Goal: Task Accomplishment & Management: Manage account settings

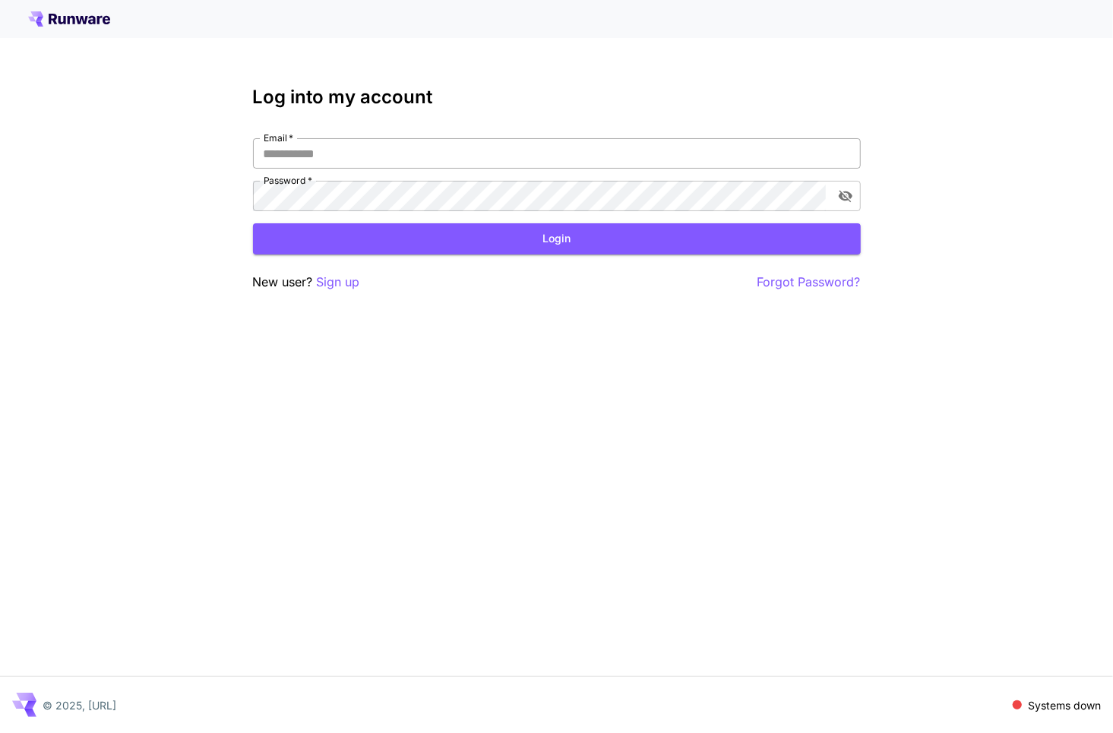
click at [590, 144] on input "Email   *" at bounding box center [557, 153] width 608 height 30
type input "**********"
click at [535, 244] on button "Login" at bounding box center [557, 238] width 608 height 31
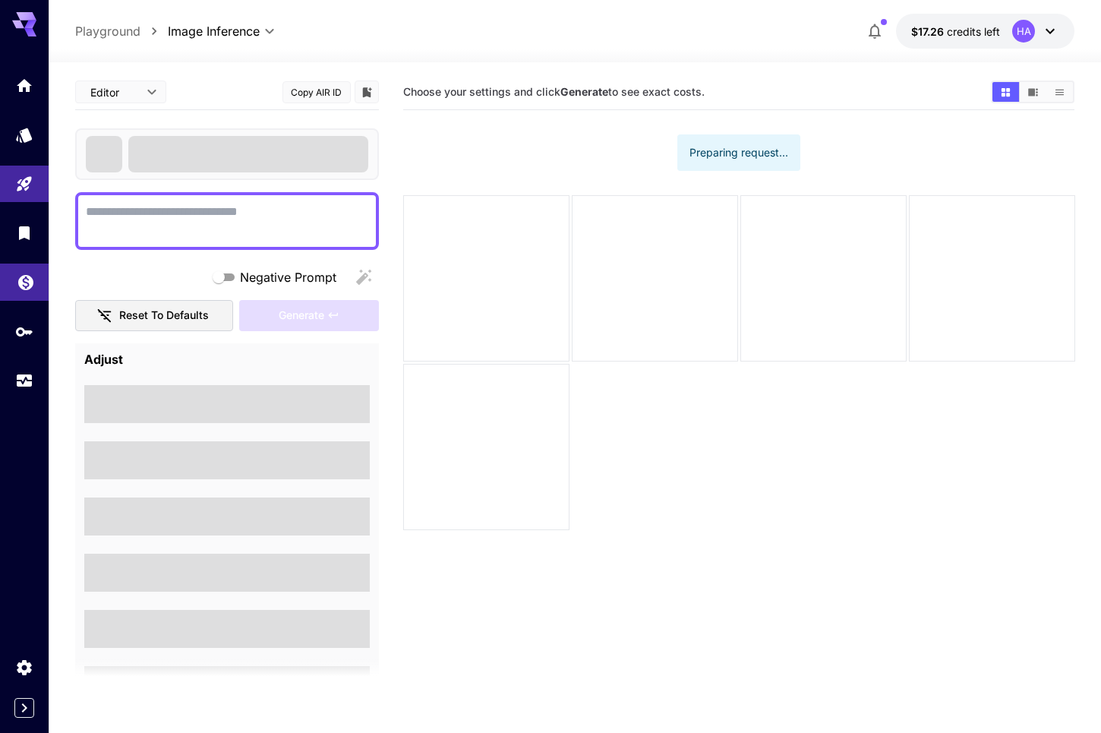
click at [20, 290] on link at bounding box center [24, 282] width 49 height 37
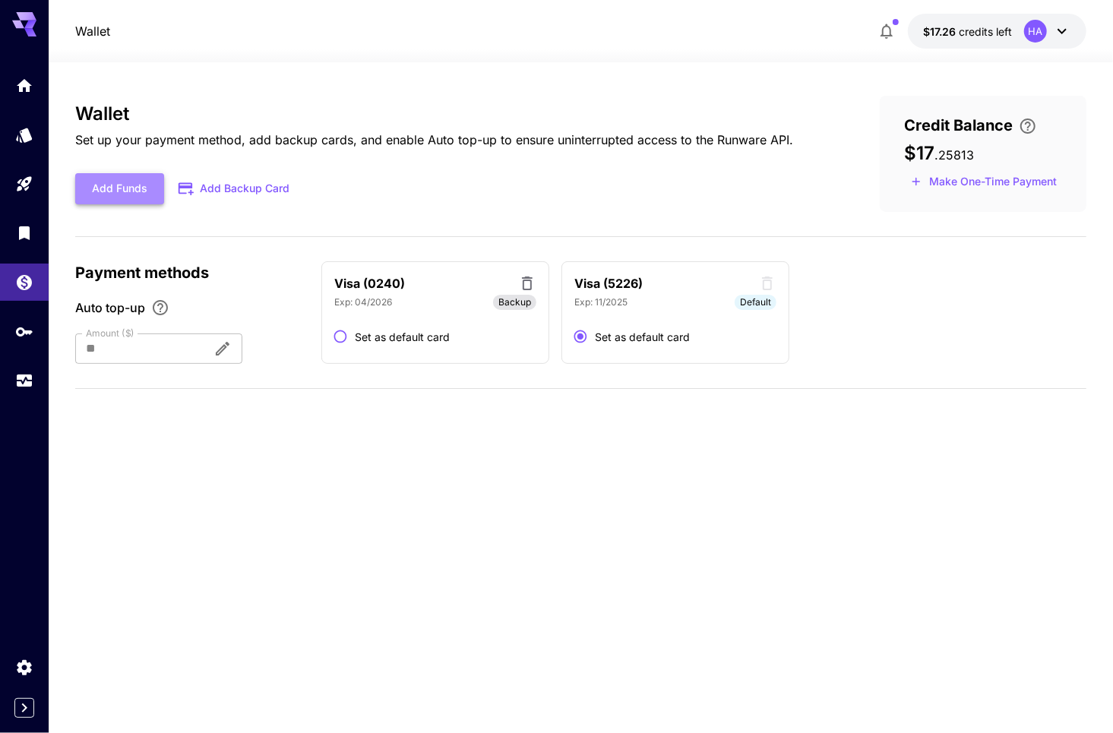
click at [147, 186] on button "Add Funds" at bounding box center [119, 188] width 89 height 31
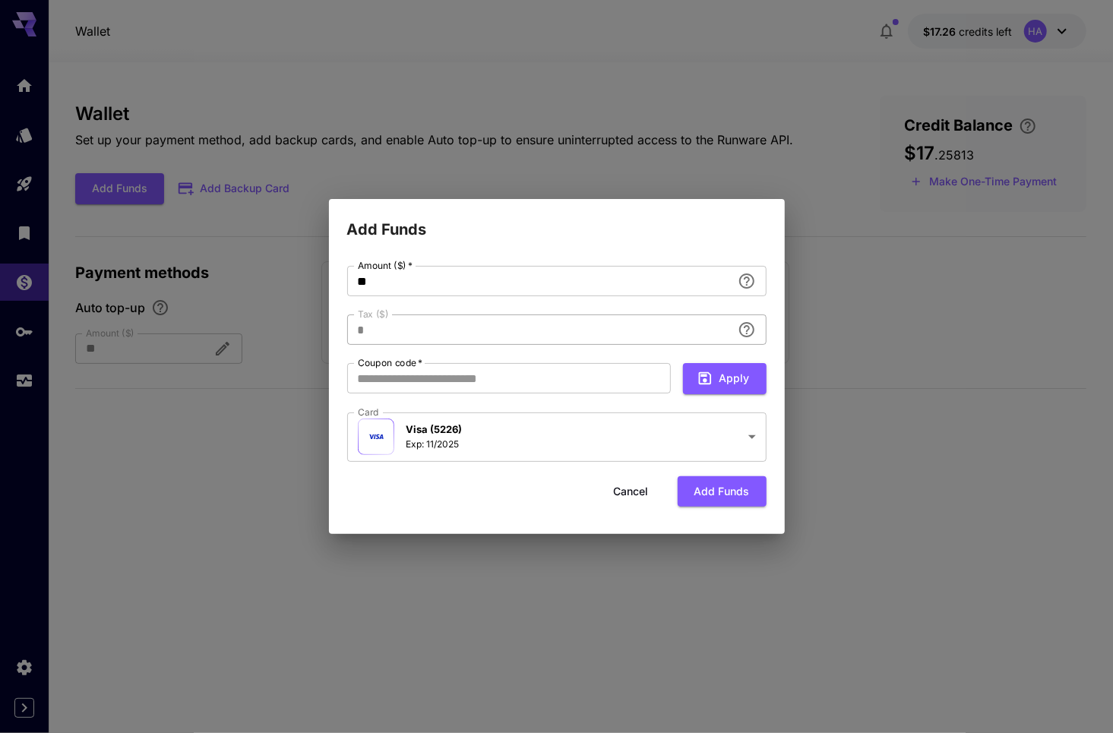
type input "**********"
click at [643, 491] on button "Cancel" at bounding box center [631, 491] width 68 height 31
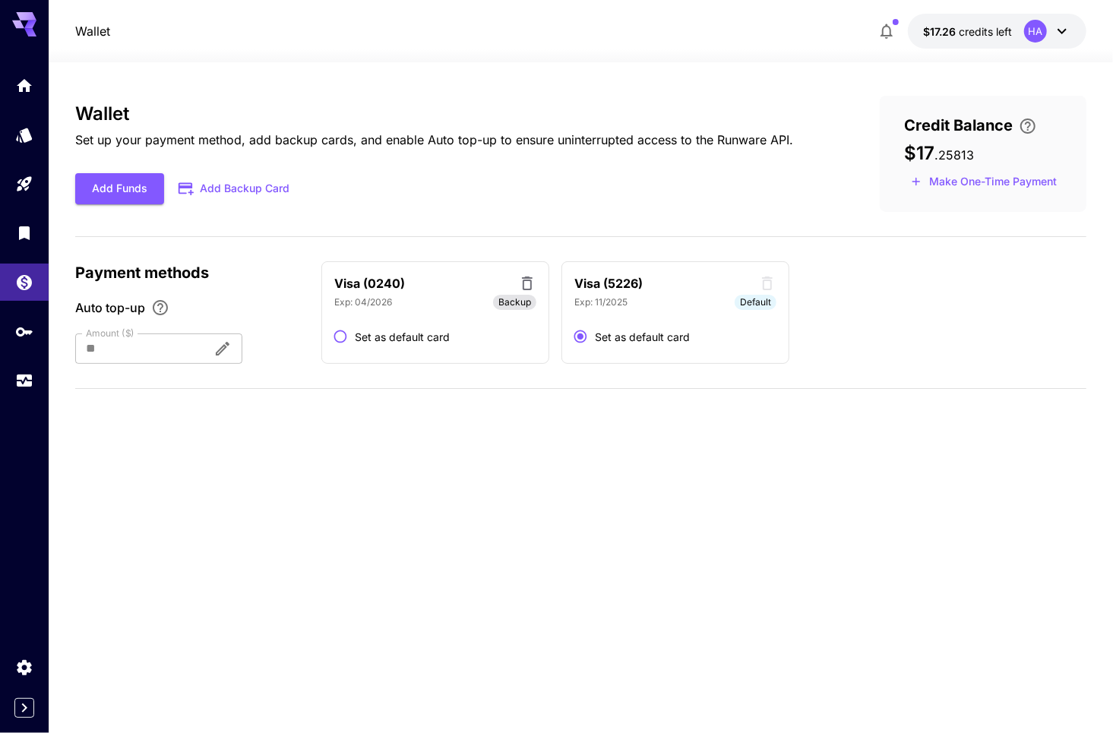
click at [275, 198] on button "Add Backup Card" at bounding box center [234, 189] width 141 height 30
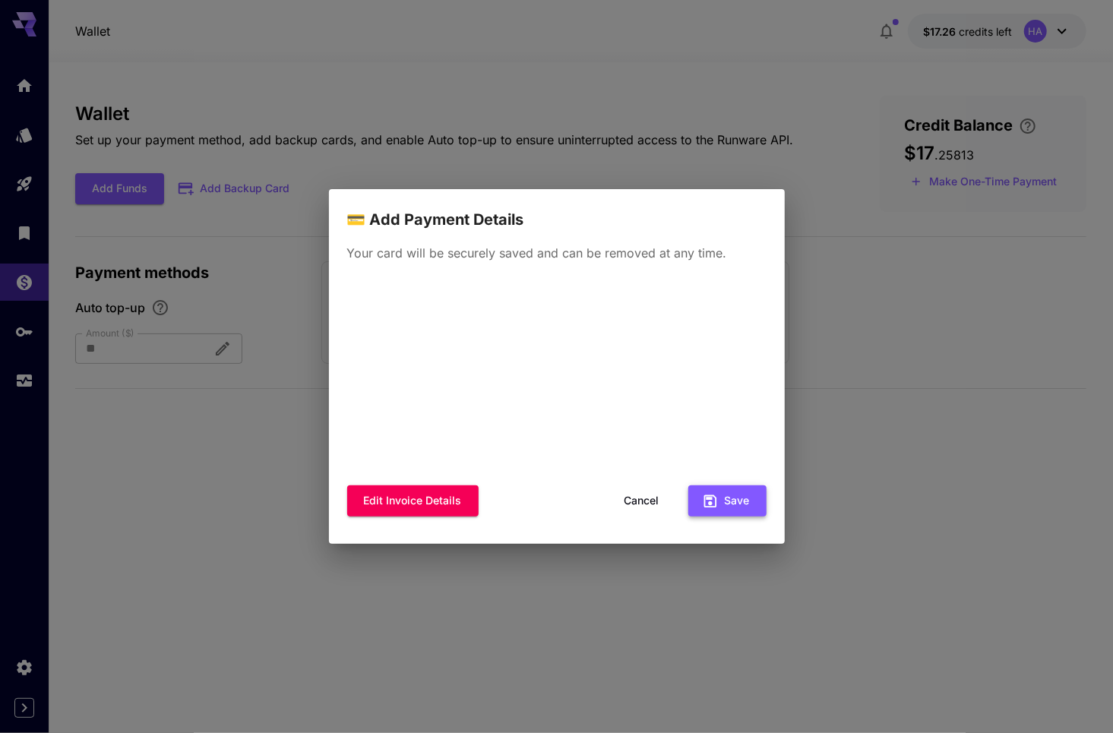
click at [728, 501] on button "Save" at bounding box center [727, 500] width 78 height 31
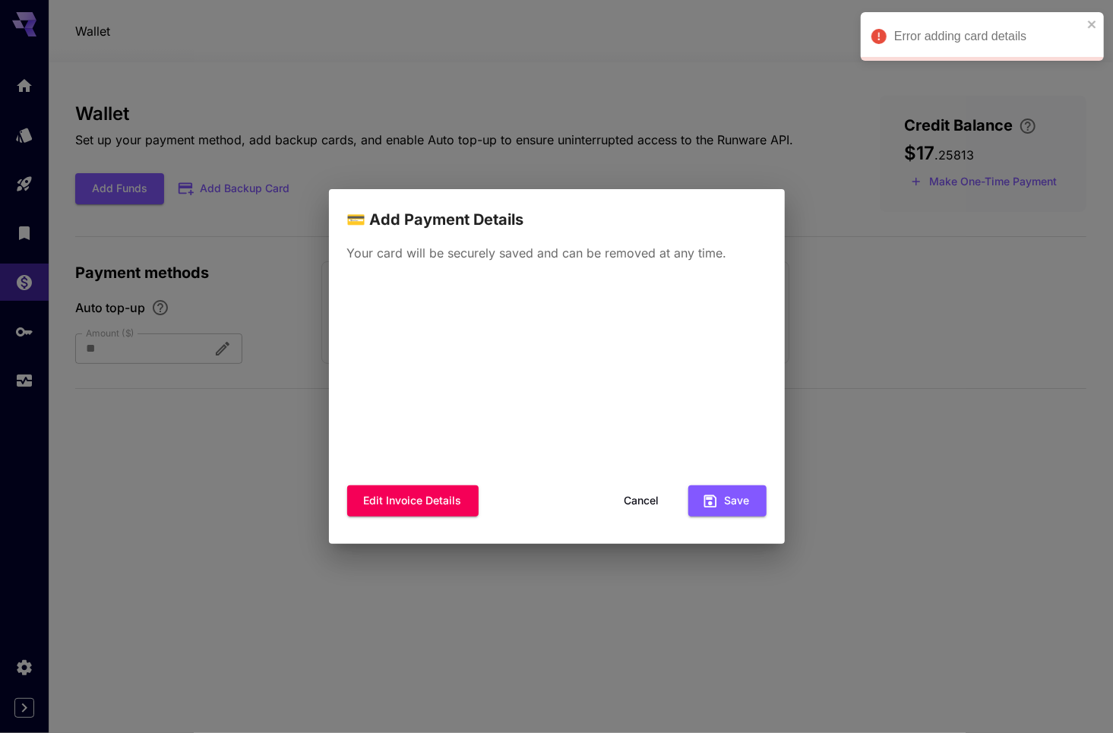
click at [649, 501] on button "Cancel" at bounding box center [642, 500] width 68 height 31
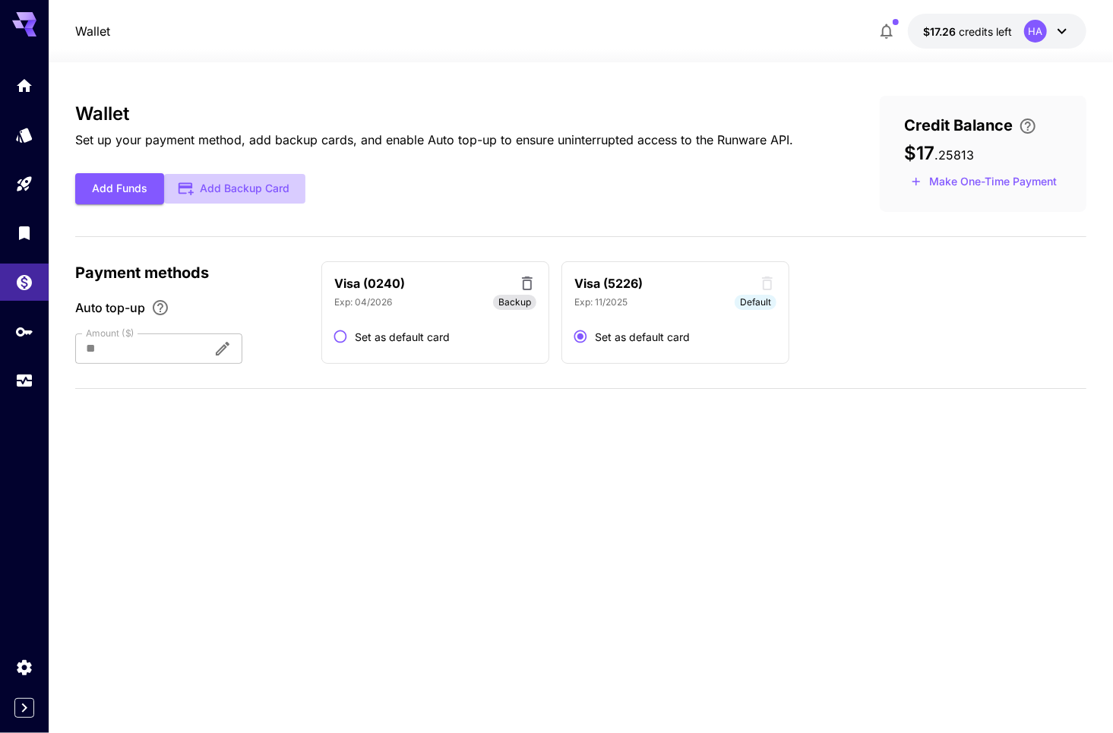
click at [231, 186] on button "Add Backup Card" at bounding box center [234, 189] width 141 height 30
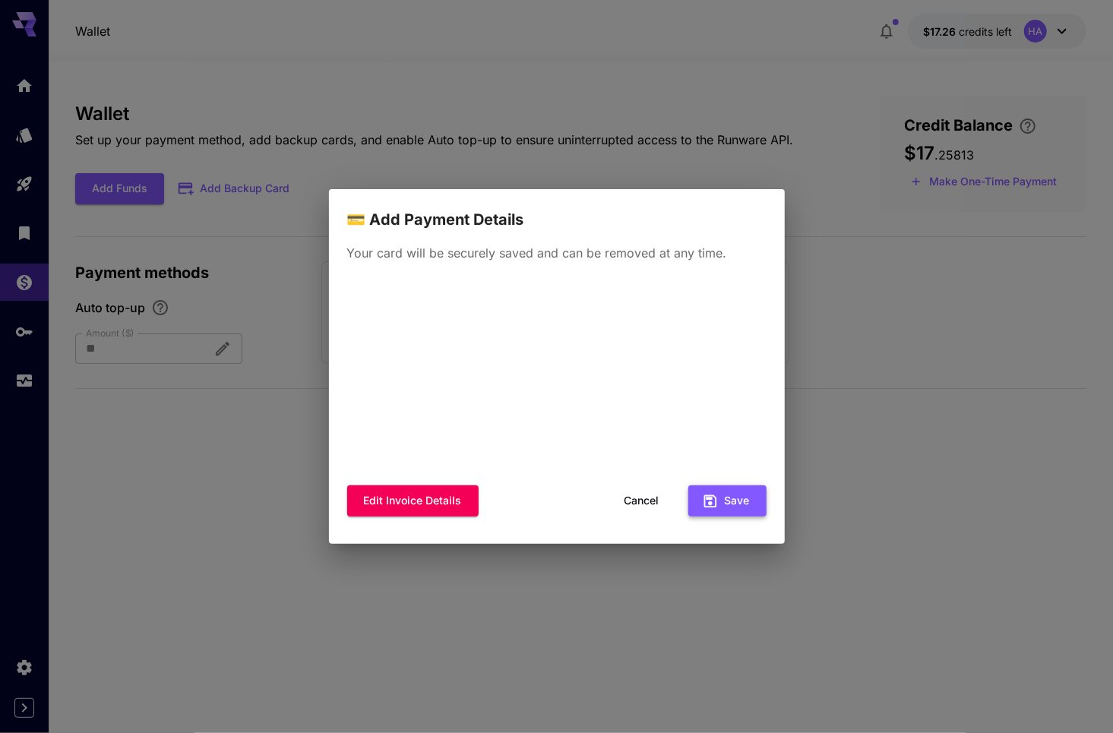
click at [738, 495] on button "Save" at bounding box center [727, 500] width 78 height 31
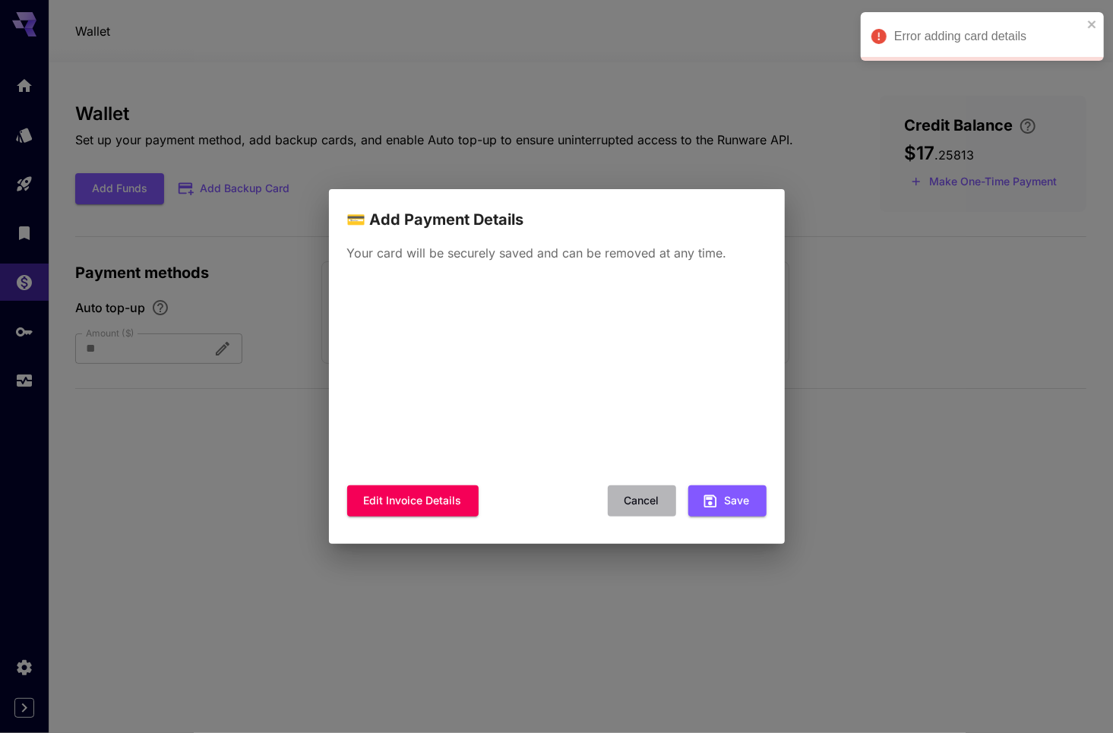
click at [646, 501] on button "Cancel" at bounding box center [642, 500] width 68 height 31
